Goal: Navigation & Orientation: Find specific page/section

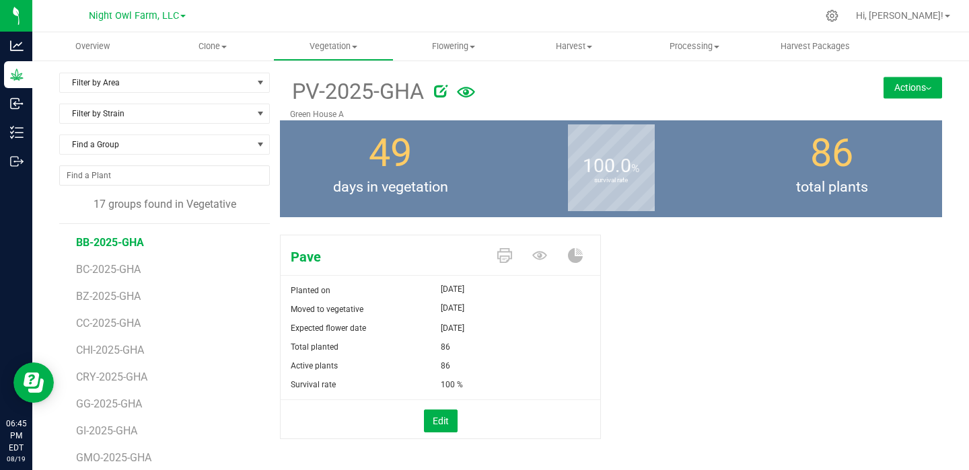
click at [116, 244] on span "BB-2025-GHA" at bounding box center [110, 242] width 68 height 13
click at [110, 249] on span "BC-2025-GHA" at bounding box center [110, 244] width 68 height 13
click at [115, 247] on span "BC-2025-GHA" at bounding box center [110, 244] width 68 height 13
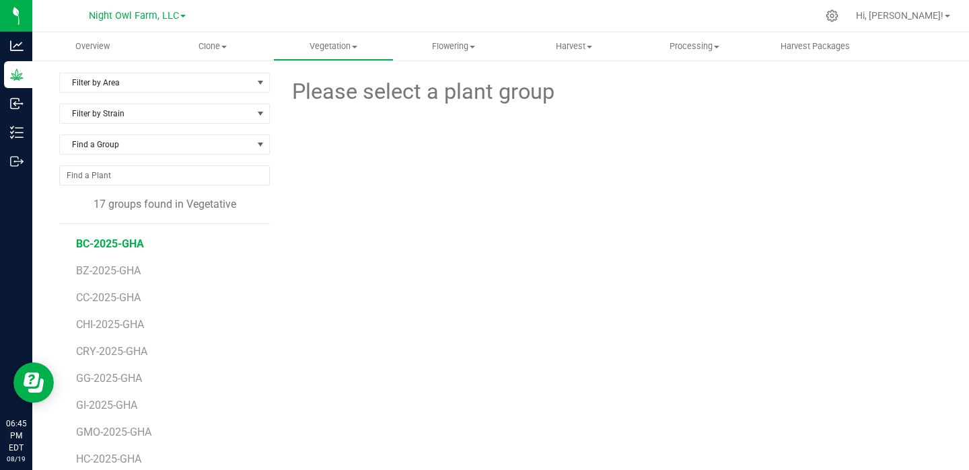
click at [115, 247] on span "BC-2025-GHA" at bounding box center [110, 244] width 68 height 13
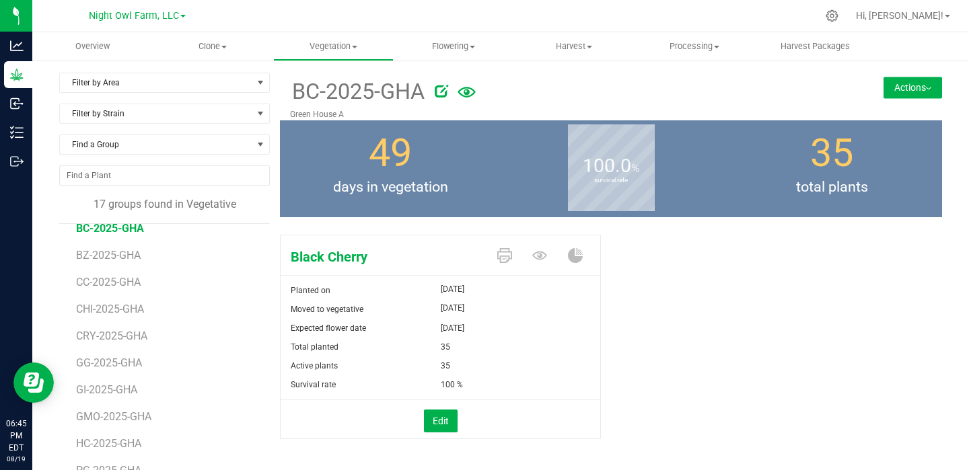
scroll to position [43, 0]
click at [112, 283] on span "CC-2025-GHA" at bounding box center [110, 280] width 68 height 13
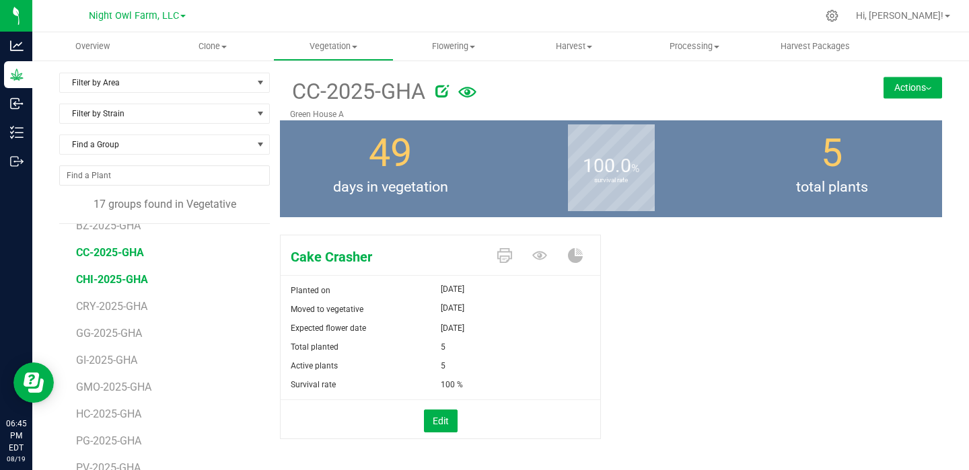
click at [102, 280] on span "CHI-2025-GHA" at bounding box center [112, 279] width 72 height 13
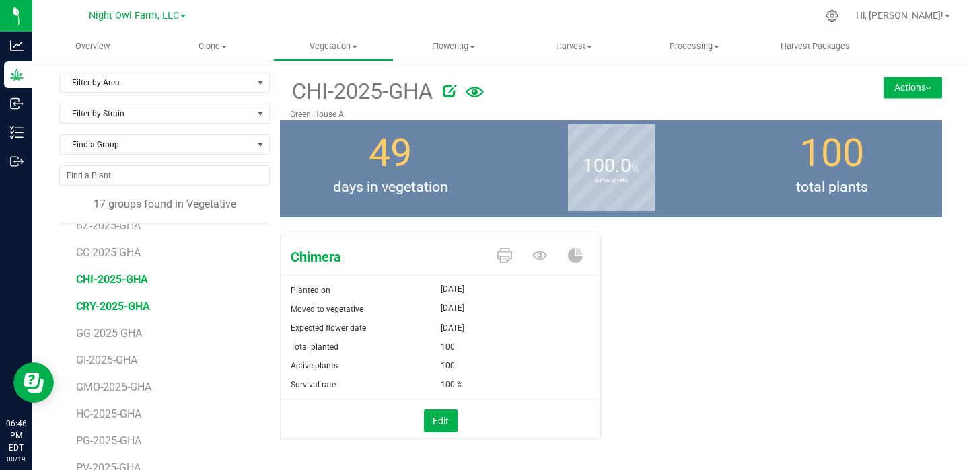
click at [121, 309] on span "CRY-2025-GHA" at bounding box center [113, 306] width 74 height 13
click at [106, 342] on li "GI-2025-GHA" at bounding box center [168, 355] width 184 height 27
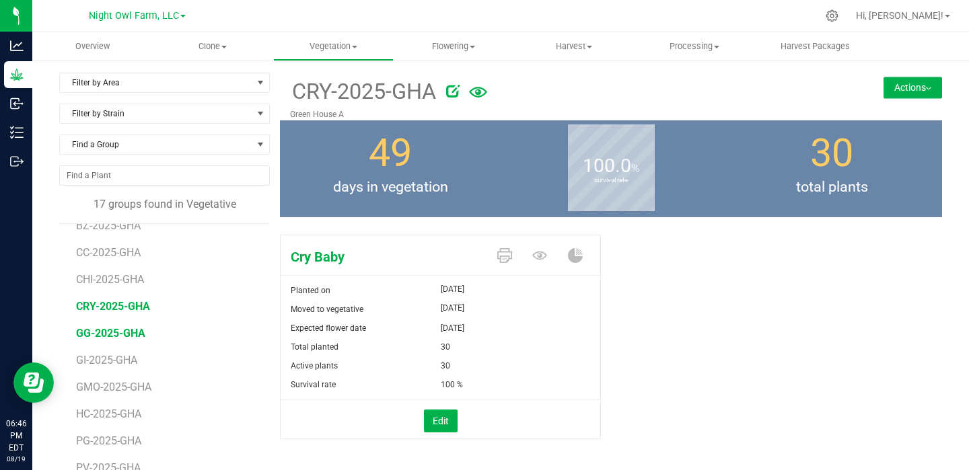
click at [106, 334] on span "GG-2025-GHA" at bounding box center [110, 333] width 69 height 13
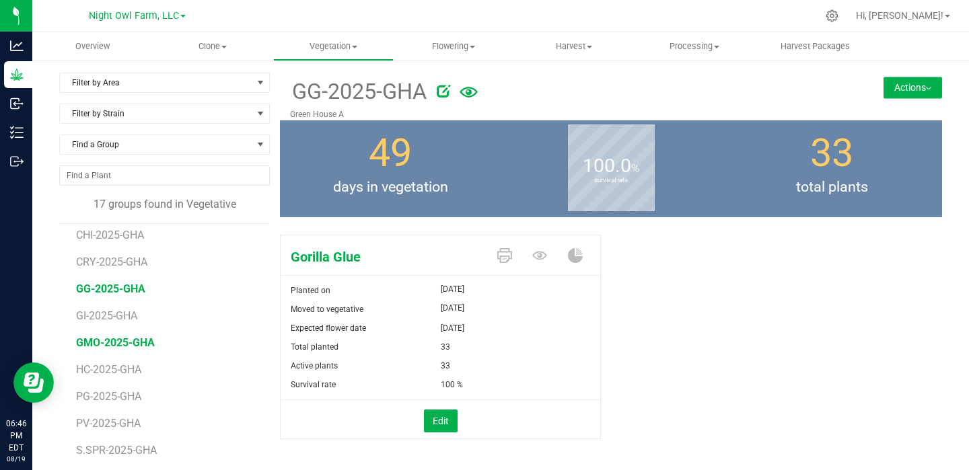
scroll to position [111, 0]
click at [116, 349] on span "GMO-2025-GHA" at bounding box center [115, 346] width 79 height 13
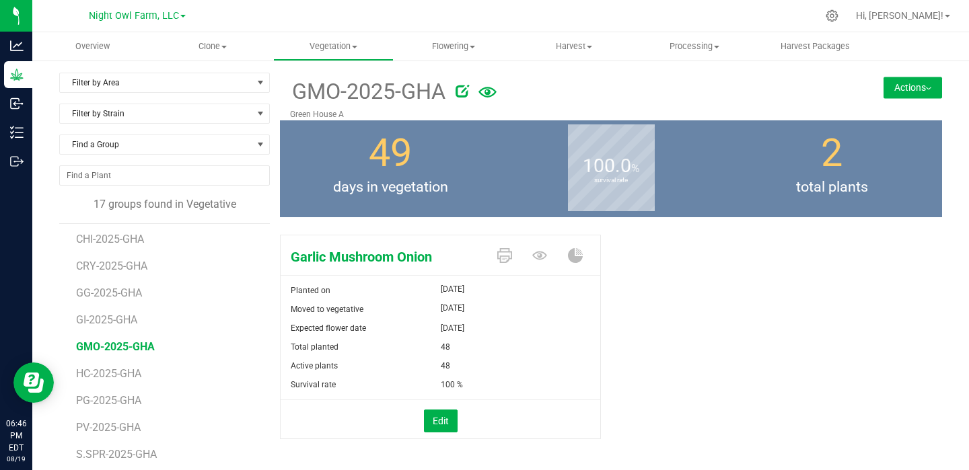
click at [112, 341] on span "GMO-2025-GHA" at bounding box center [115, 346] width 79 height 13
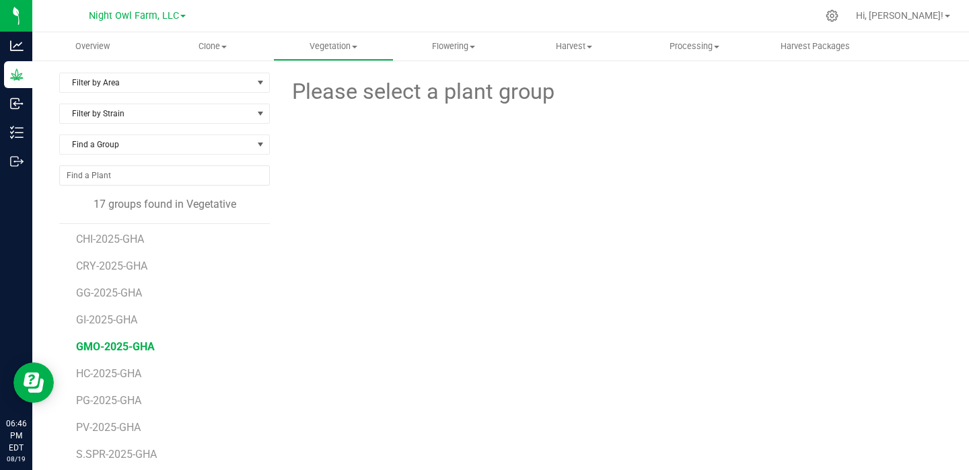
click at [112, 344] on span "GMO-2025-GHA" at bounding box center [115, 346] width 79 height 13
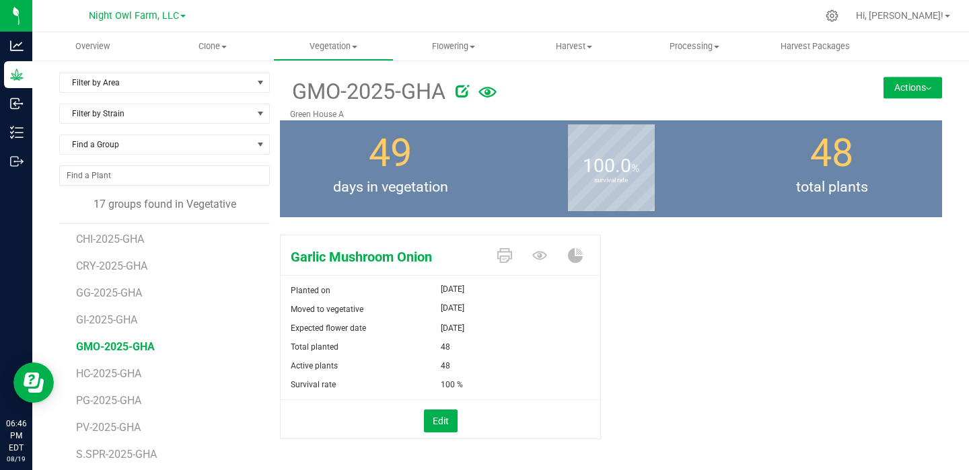
scroll to position [132, 0]
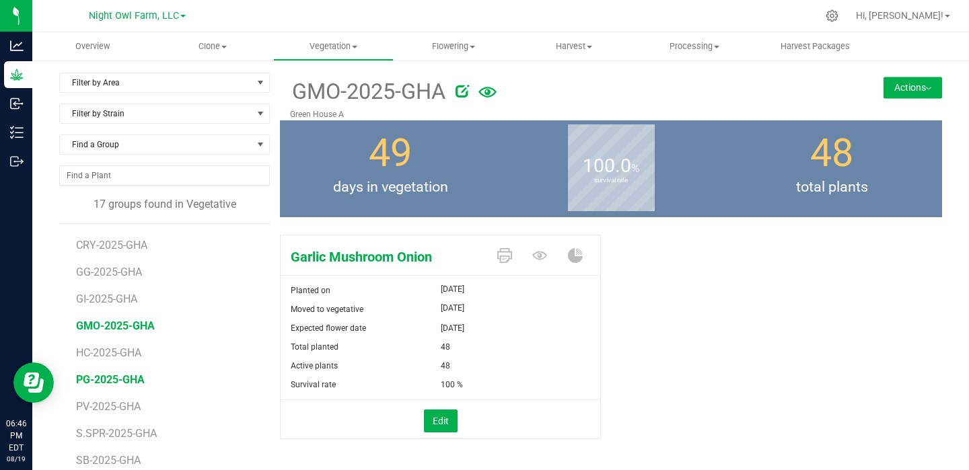
click at [104, 380] on span "PG-2025-GHA" at bounding box center [110, 379] width 69 height 13
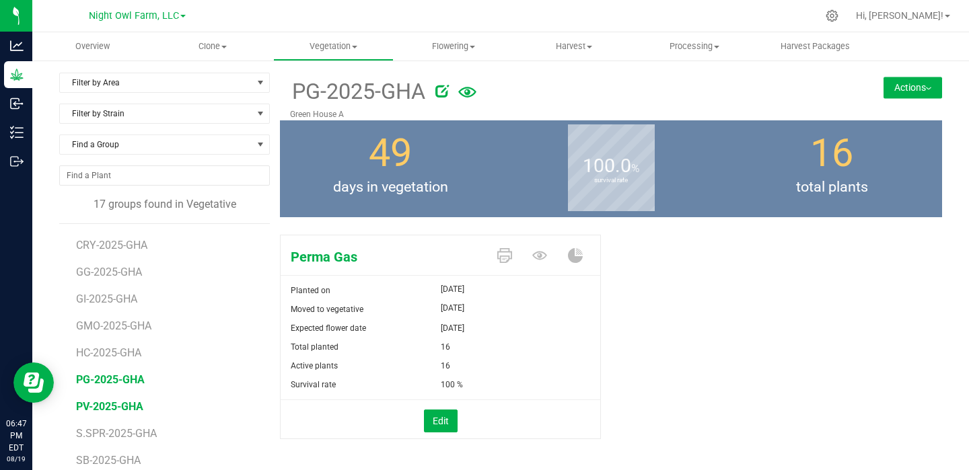
click at [111, 410] on span "PV-2025-GHA" at bounding box center [109, 406] width 67 height 13
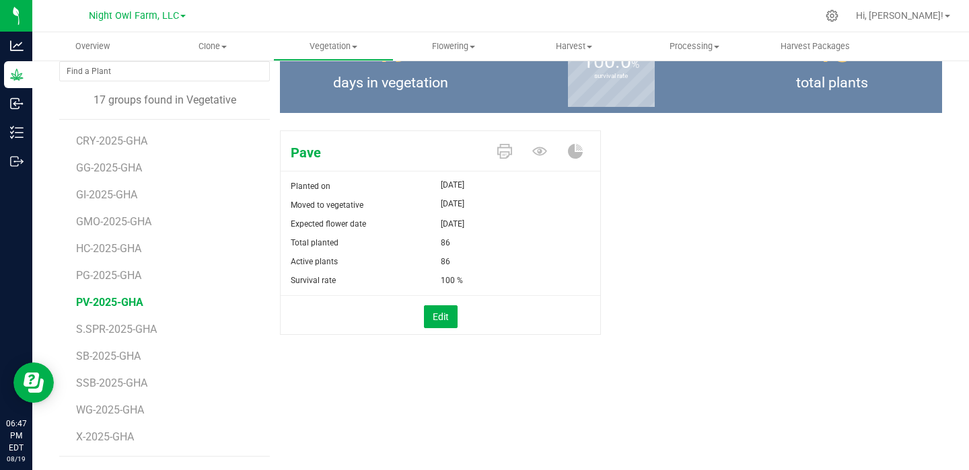
scroll to position [104, 0]
click at [115, 359] on span "SB-2025-GHA" at bounding box center [110, 356] width 68 height 13
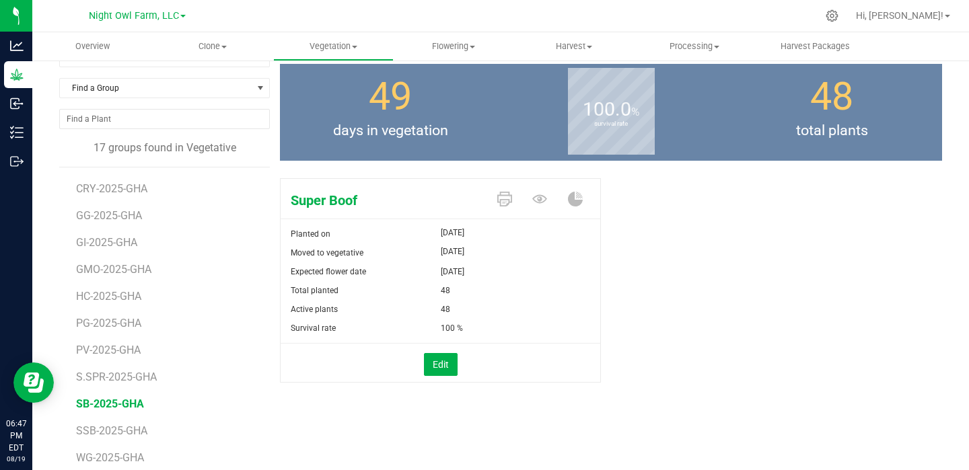
scroll to position [60, 0]
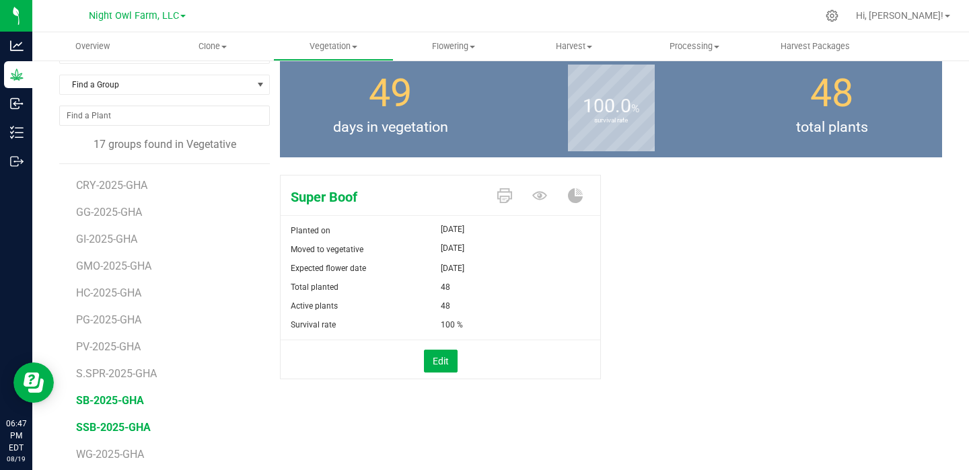
click at [94, 429] on span "SSB-2025-GHA" at bounding box center [113, 427] width 75 height 13
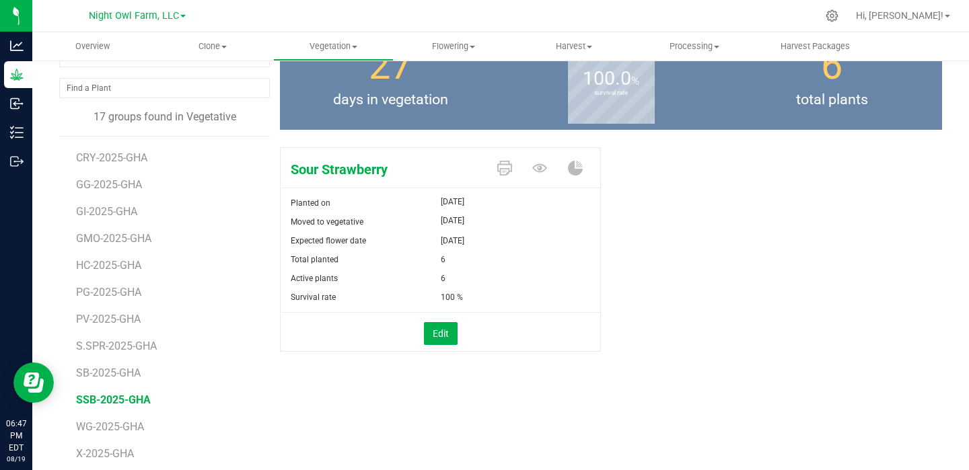
scroll to position [104, 0]
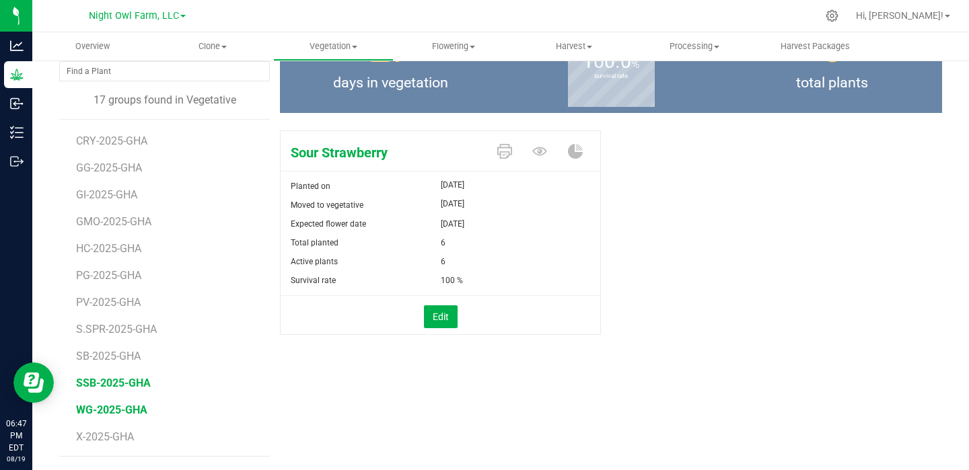
click at [111, 410] on span "WG-2025-GHA" at bounding box center [111, 410] width 71 height 13
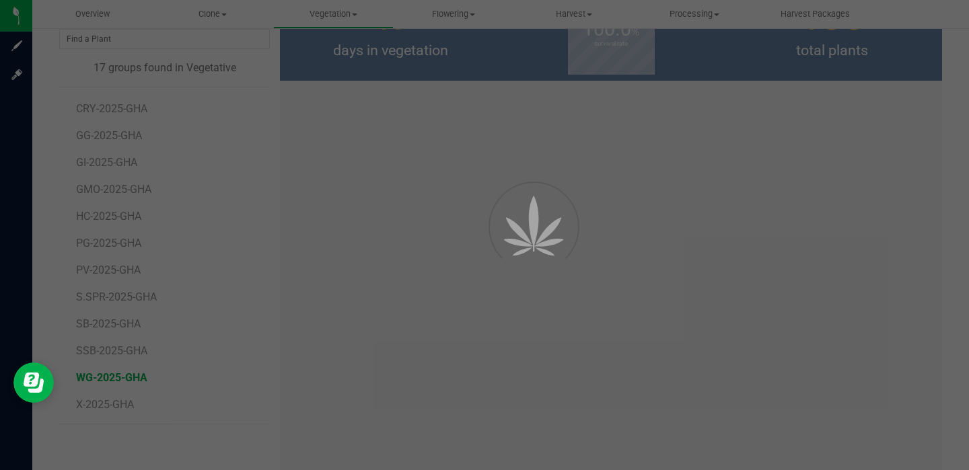
click at [414, 185] on div at bounding box center [484, 235] width 969 height 470
click at [108, 380] on div at bounding box center [484, 235] width 969 height 470
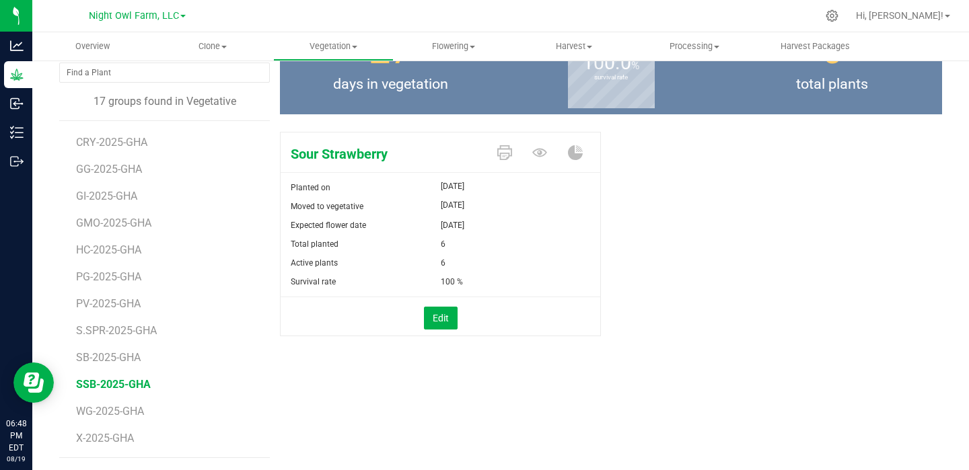
scroll to position [104, 0]
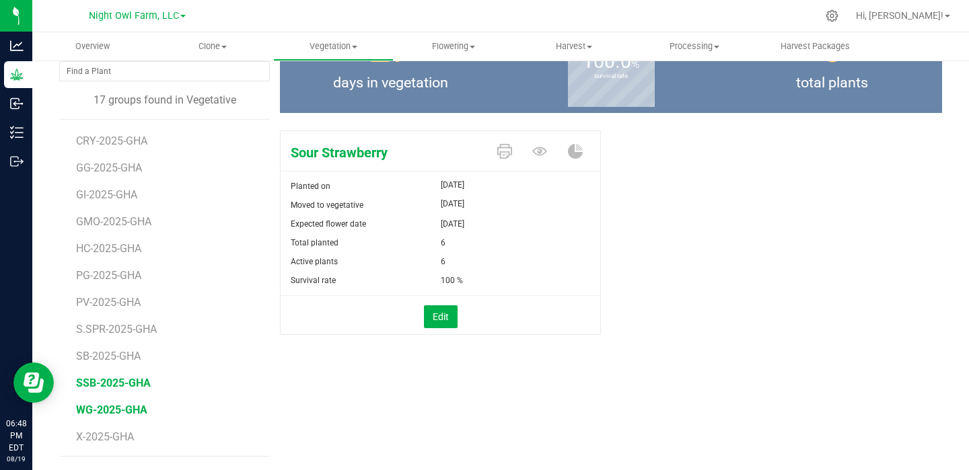
click at [96, 406] on span "WG-2025-GHA" at bounding box center [111, 410] width 71 height 13
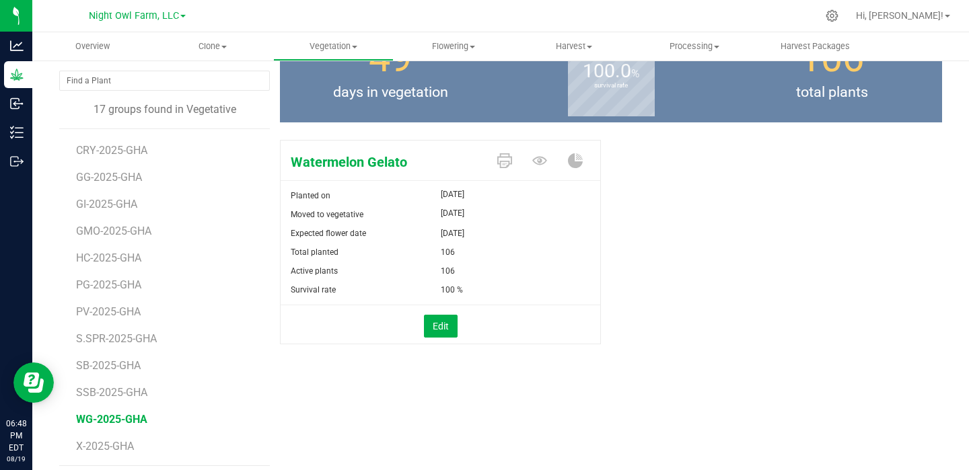
scroll to position [104, 0]
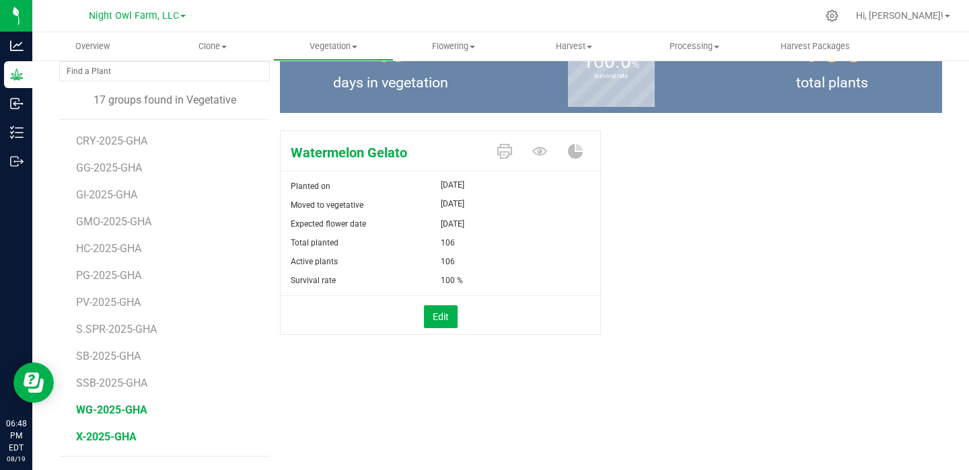
click at [114, 433] on span "X-2025-GHA" at bounding box center [106, 437] width 61 height 13
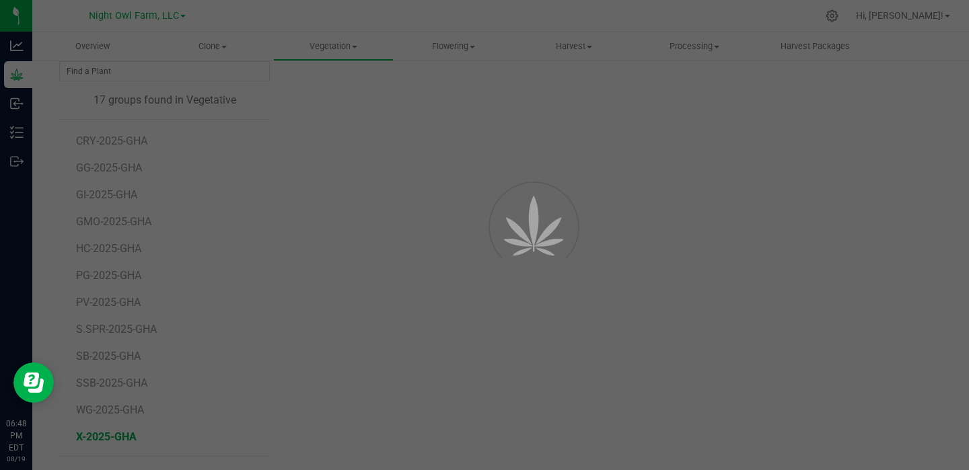
click at [114, 433] on div at bounding box center [484, 235] width 969 height 470
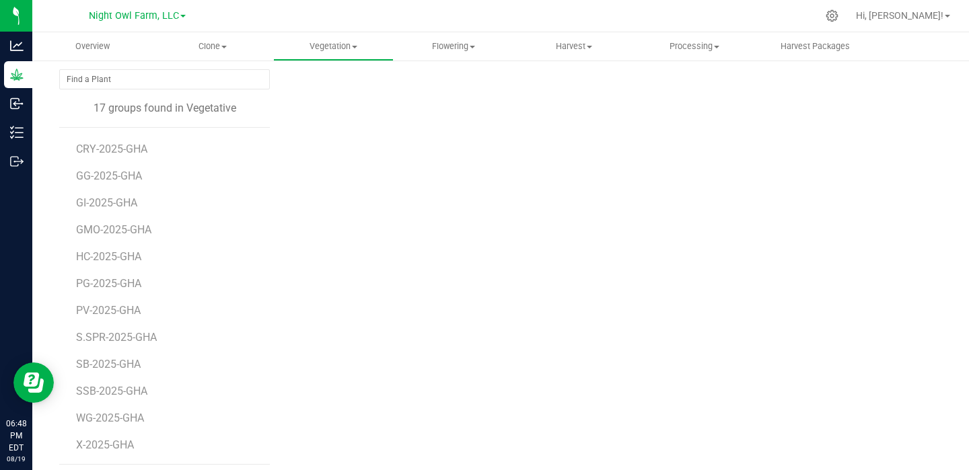
scroll to position [104, 0]
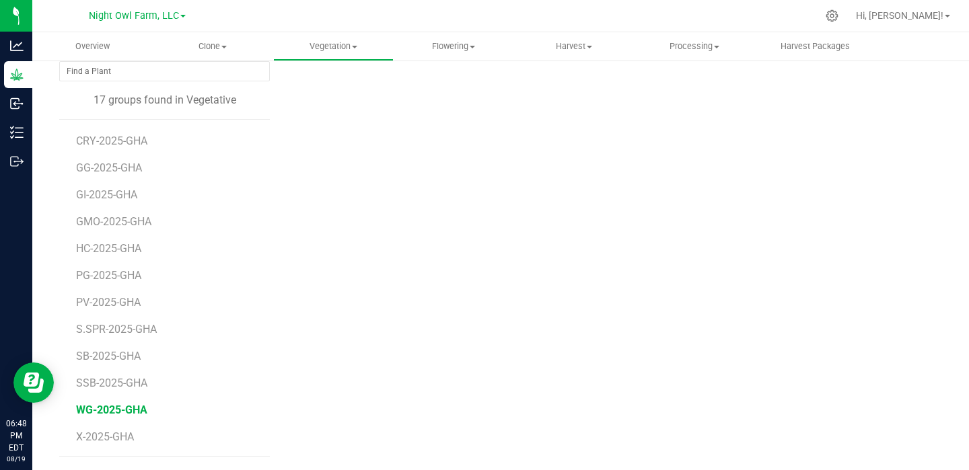
click at [102, 414] on span "WG-2025-GHA" at bounding box center [111, 410] width 71 height 13
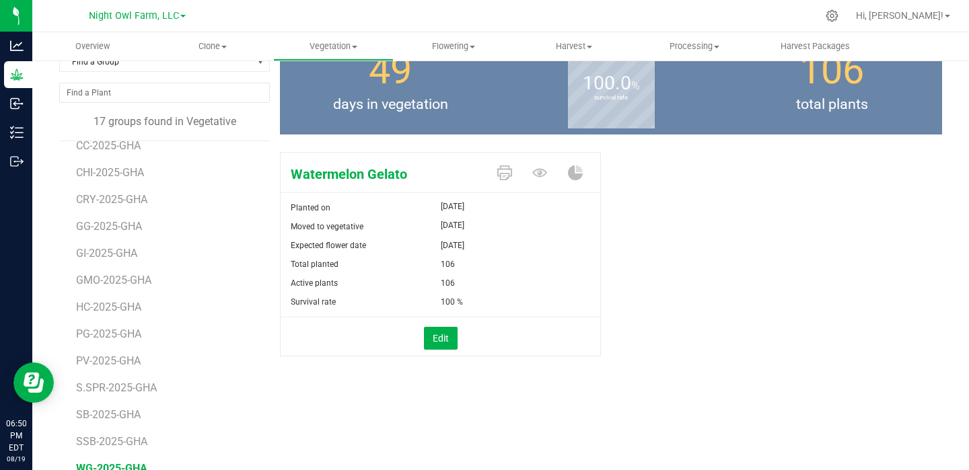
scroll to position [104, 0]
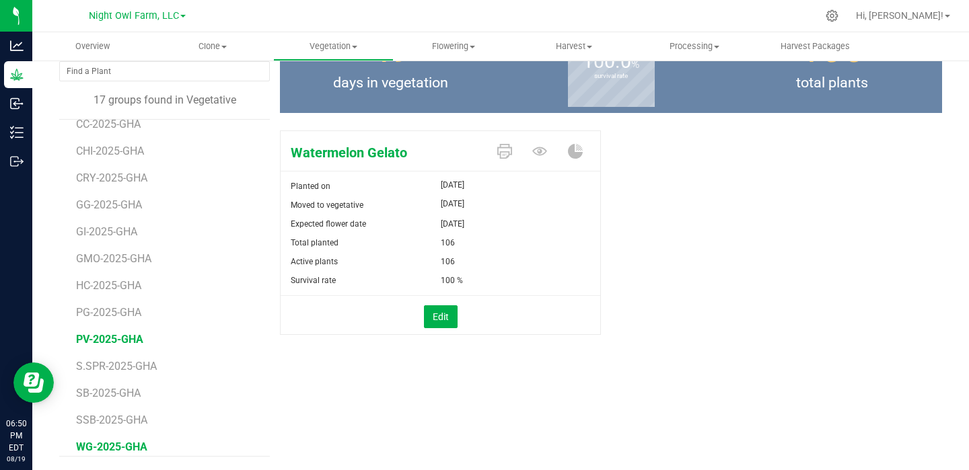
click at [106, 338] on span "PV-2025-GHA" at bounding box center [109, 339] width 67 height 13
click at [106, 312] on span "PG-2025-GHA" at bounding box center [110, 312] width 69 height 13
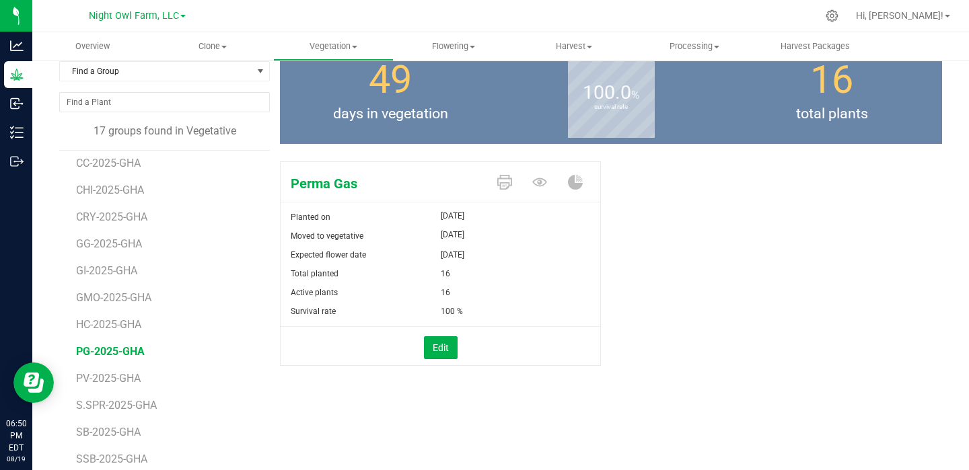
scroll to position [82, 0]
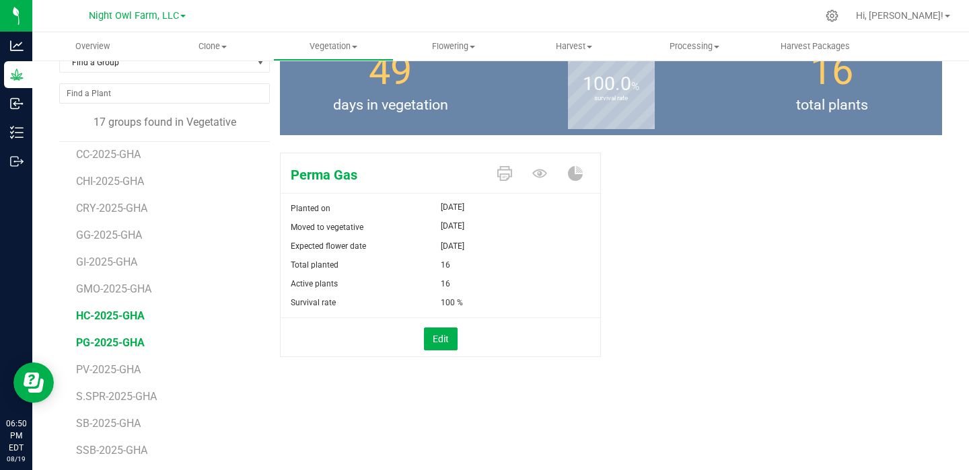
click at [116, 313] on span "HC-2025-GHA" at bounding box center [110, 316] width 69 height 13
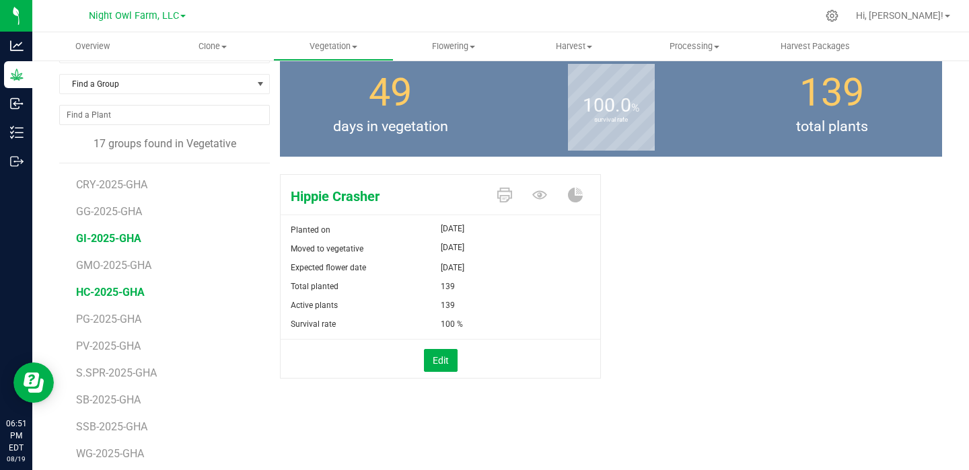
scroll to position [104, 0]
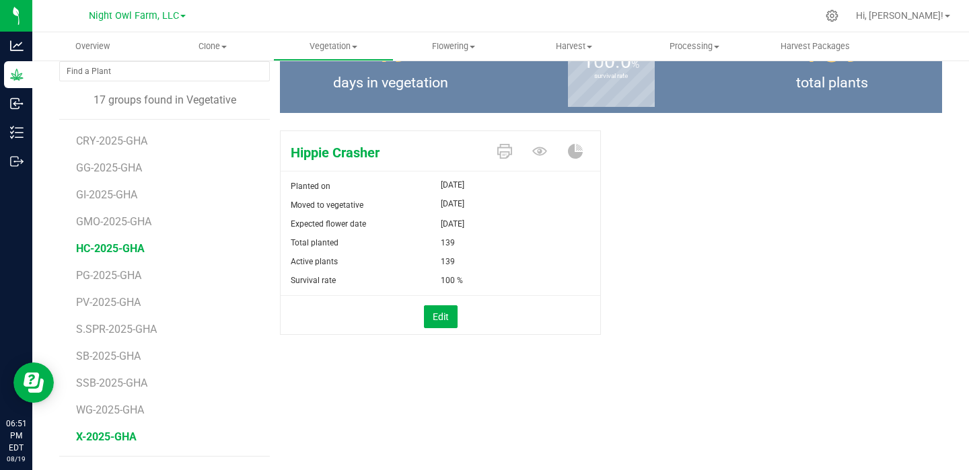
click at [98, 438] on span "X-2025-GHA" at bounding box center [106, 437] width 61 height 13
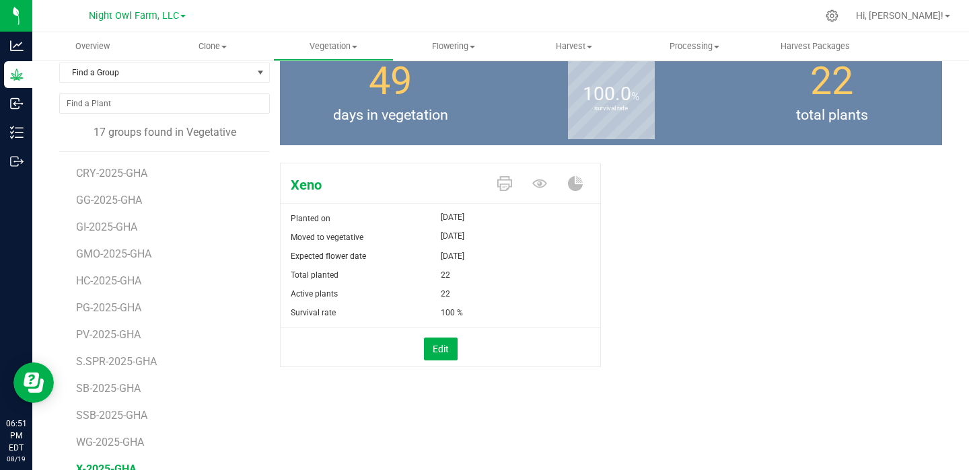
scroll to position [79, 0]
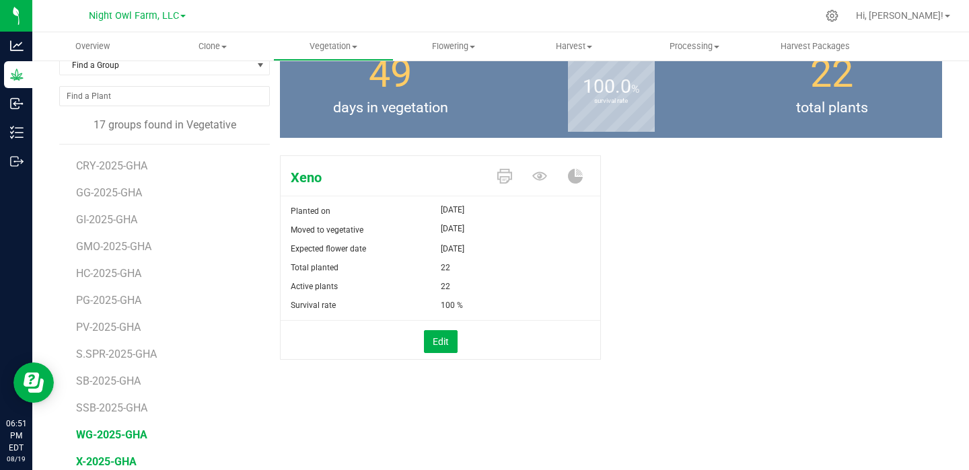
click at [106, 438] on span "WG-2025-GHA" at bounding box center [111, 435] width 71 height 13
click at [108, 430] on span "WG-2025-GHA" at bounding box center [111, 435] width 71 height 13
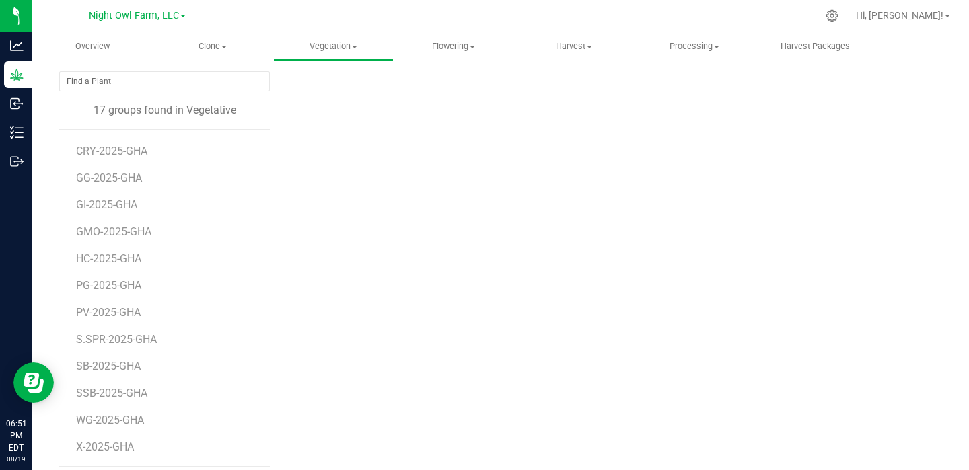
scroll to position [104, 0]
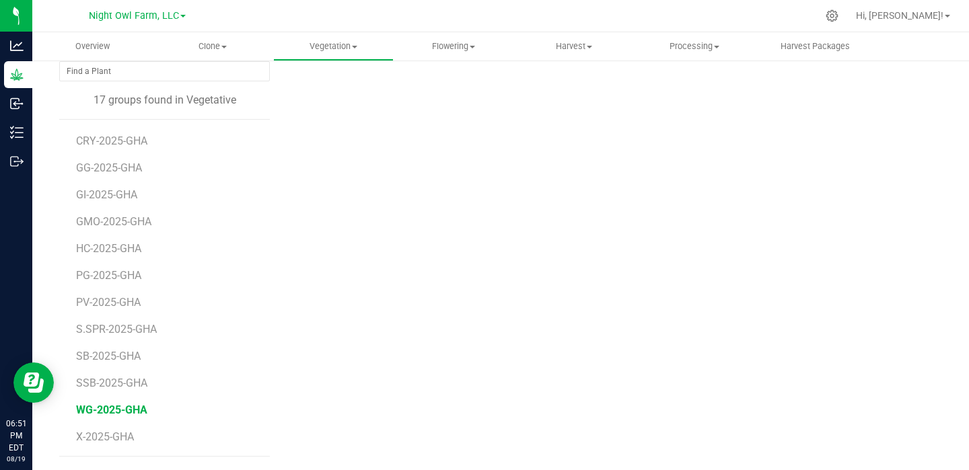
click at [96, 405] on span "WG-2025-GHA" at bounding box center [111, 410] width 71 height 13
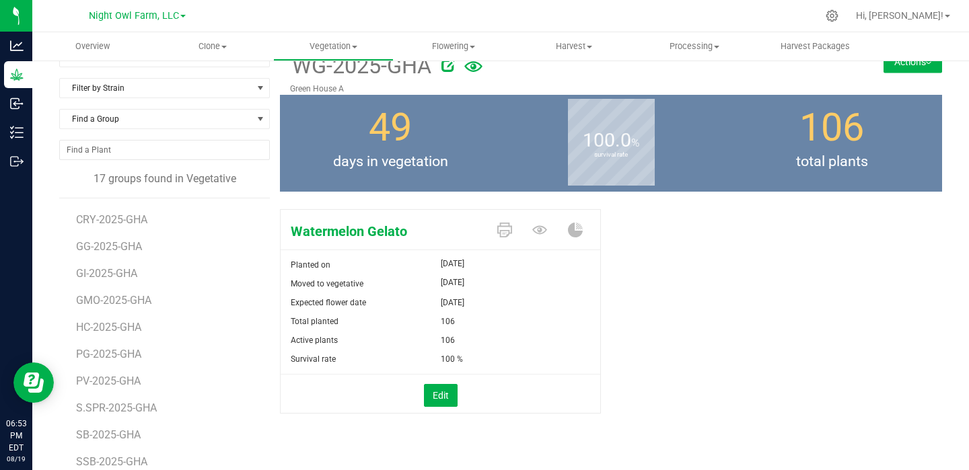
scroll to position [23, 0]
